Goal: Task Accomplishment & Management: Complete application form

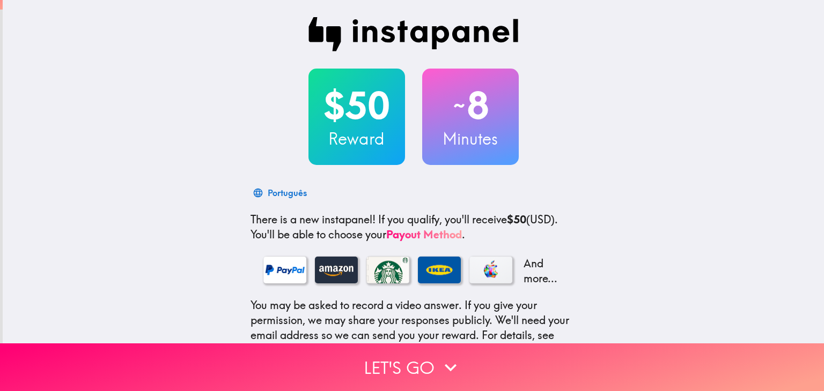
click at [606, 23] on div "$50 Reward ~ 8 Minutes Português There is a new instapanel! If you qualify, you…" at bounding box center [413, 234] width 821 height 468
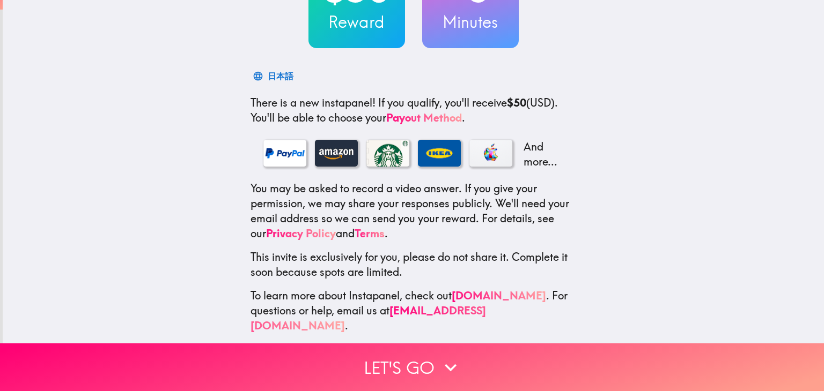
scroll to position [102, 0]
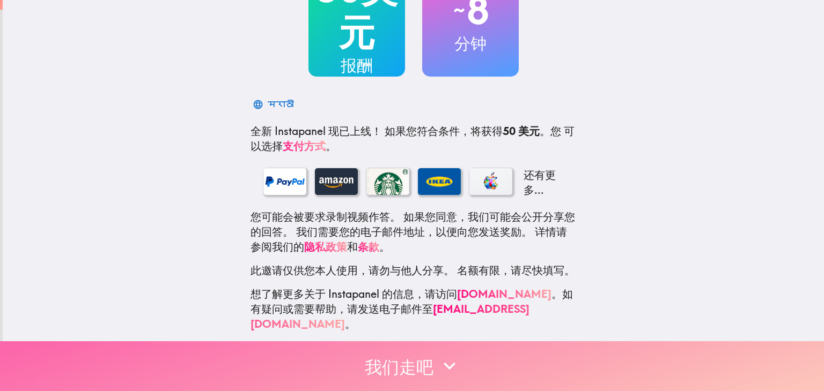
click at [444, 357] on icon "button" at bounding box center [450, 366] width 24 height 24
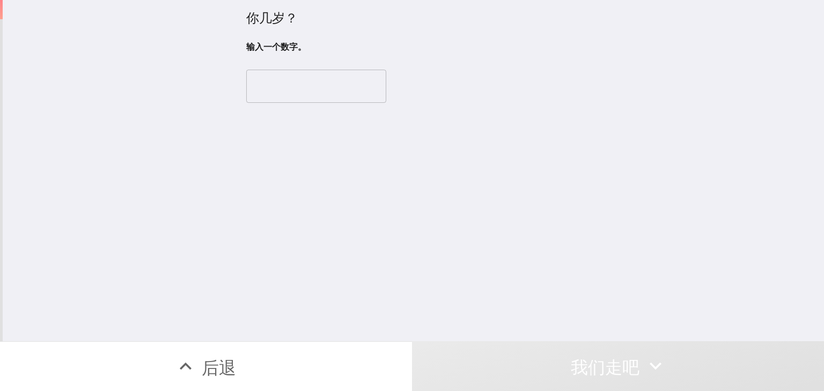
click at [325, 94] on input "number" at bounding box center [316, 86] width 140 height 33
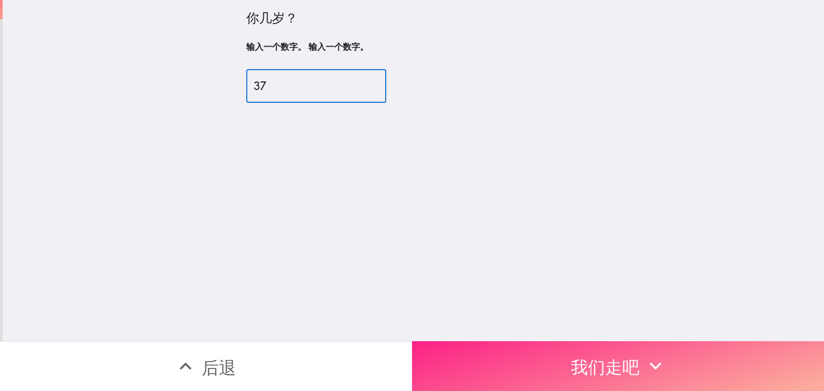
type input "37"
click at [558, 359] on button "我们走吧" at bounding box center [618, 367] width 412 height 50
